Goal: Task Accomplishment & Management: Use online tool/utility

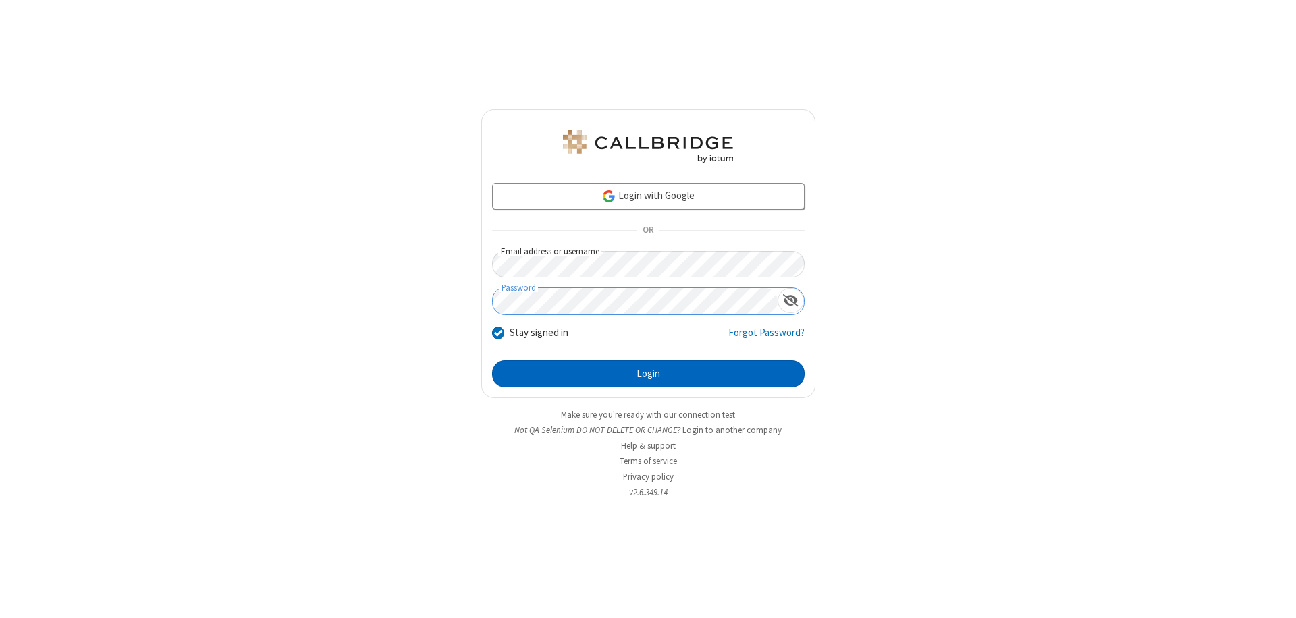
click at [648, 374] on button "Login" at bounding box center [648, 373] width 313 height 27
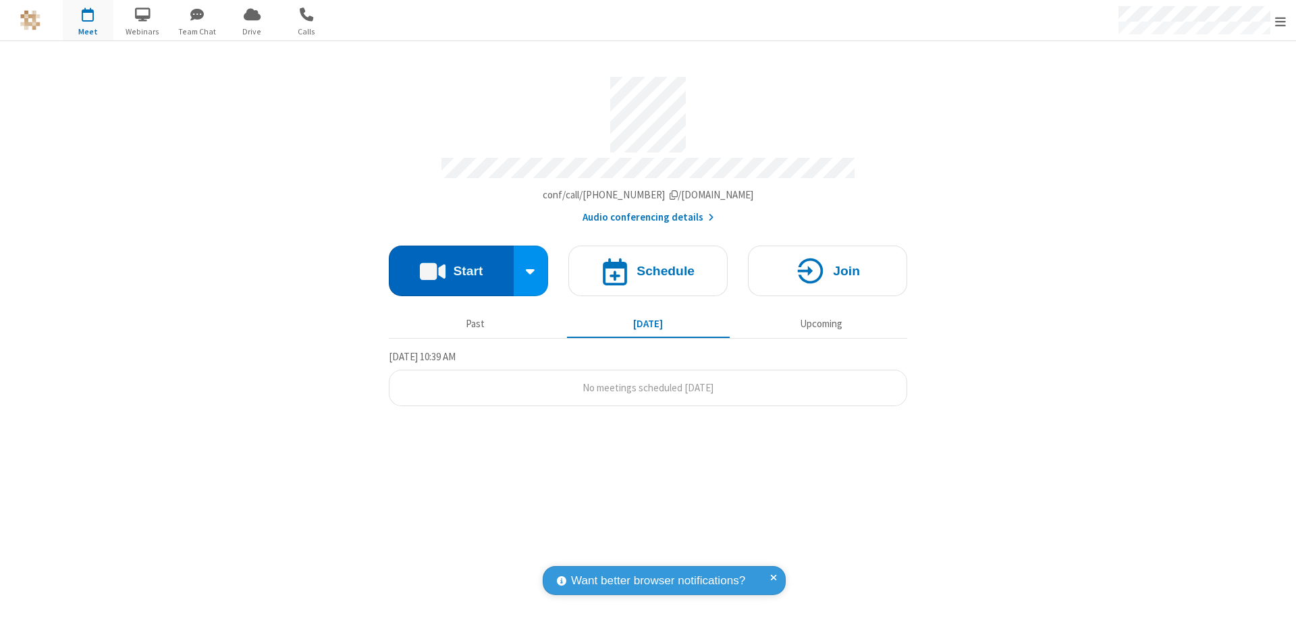
click at [451, 265] on button "Start" at bounding box center [451, 271] width 125 height 51
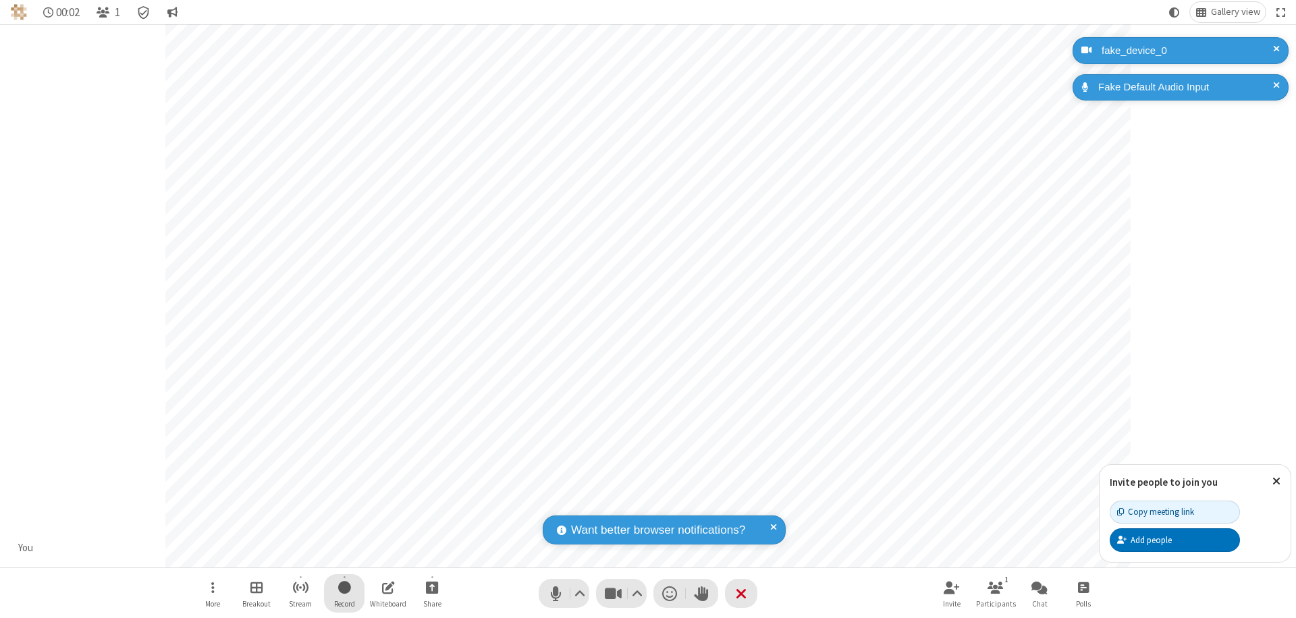
click at [344, 593] on span "Start recording" at bounding box center [344, 587] width 13 height 17
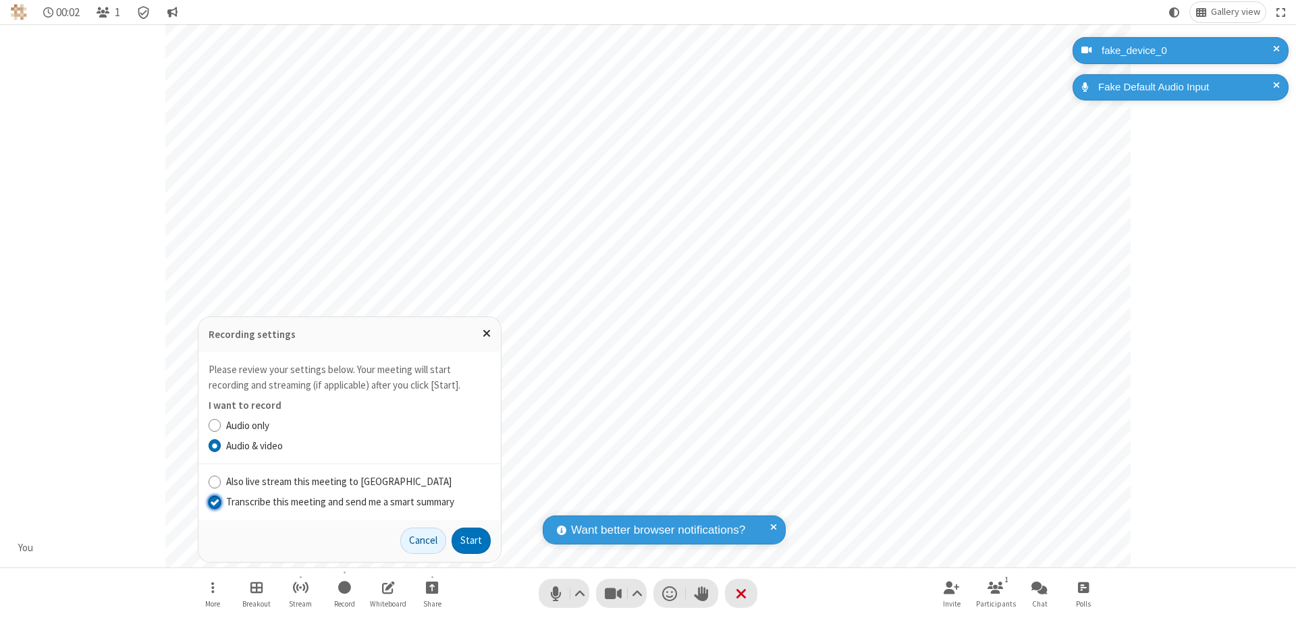
click at [214, 502] on input "Transcribe this meeting and send me a smart summary" at bounding box center [215, 502] width 13 height 14
click at [471, 541] on button "Start" at bounding box center [471, 541] width 39 height 27
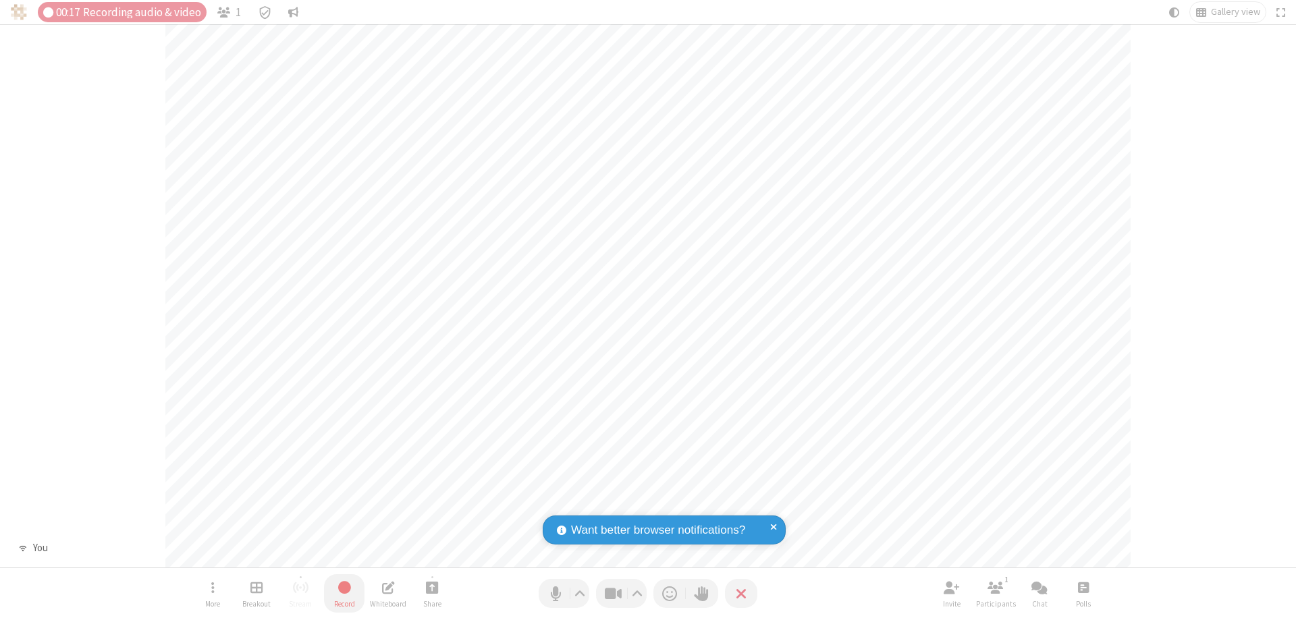
click at [344, 593] on span "Stop recording" at bounding box center [343, 587] width 17 height 18
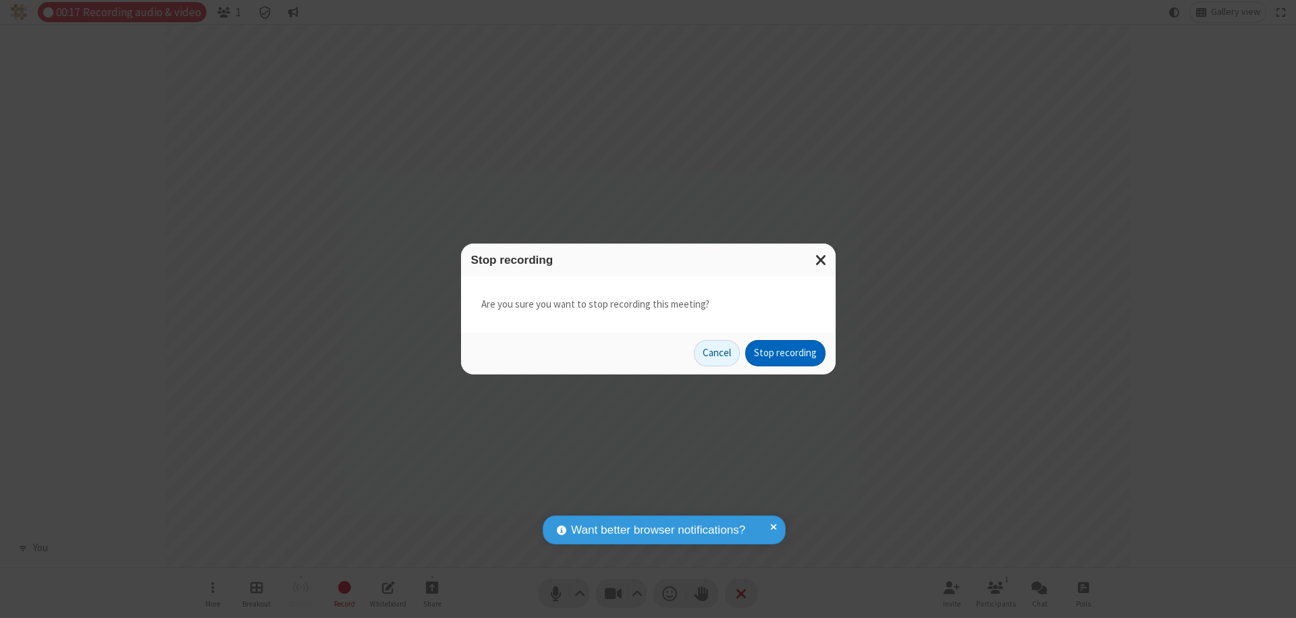
click at [785, 353] on button "Stop recording" at bounding box center [785, 353] width 80 height 27
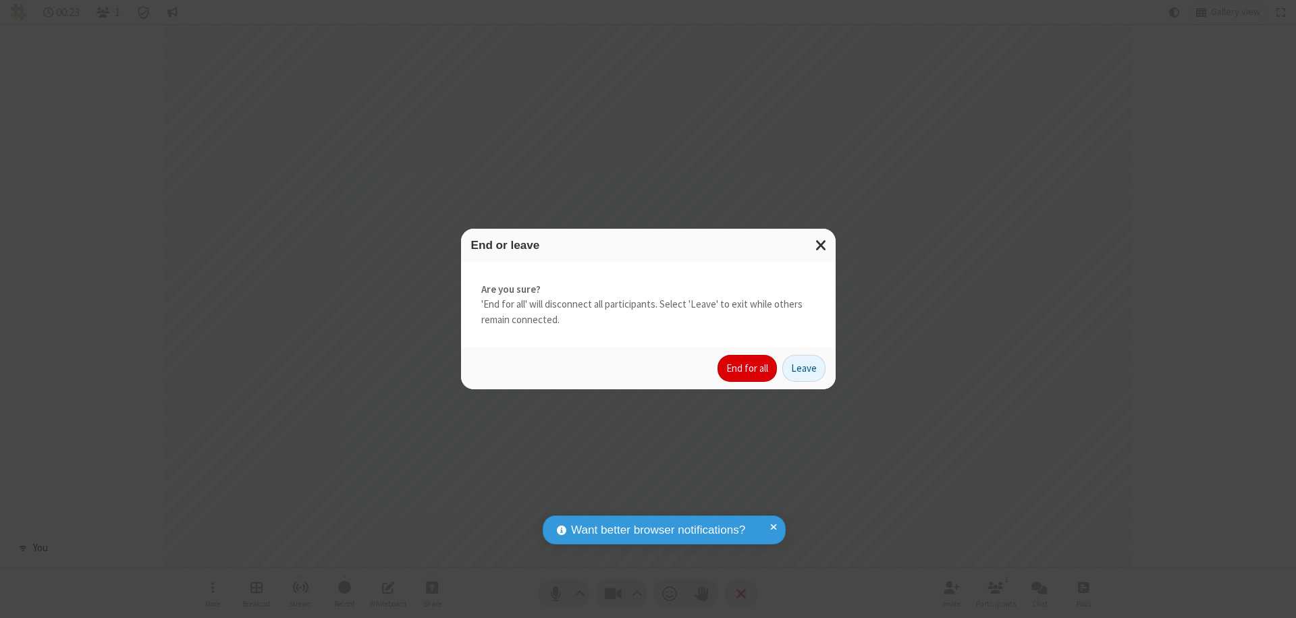
click at [748, 369] on button "End for all" at bounding box center [747, 368] width 59 height 27
